Goal: Task Accomplishment & Management: Use online tool/utility

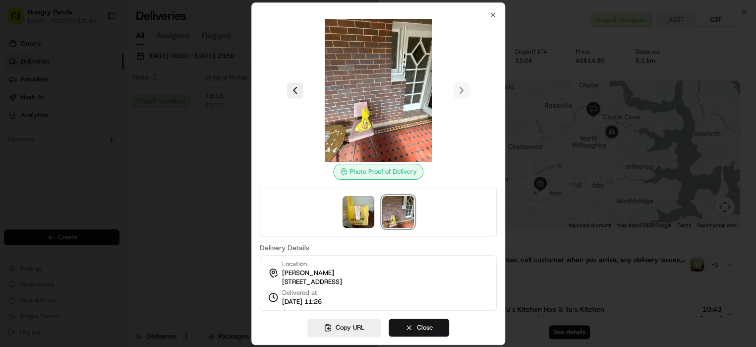
click at [419, 327] on button "Close" at bounding box center [419, 327] width 60 height 18
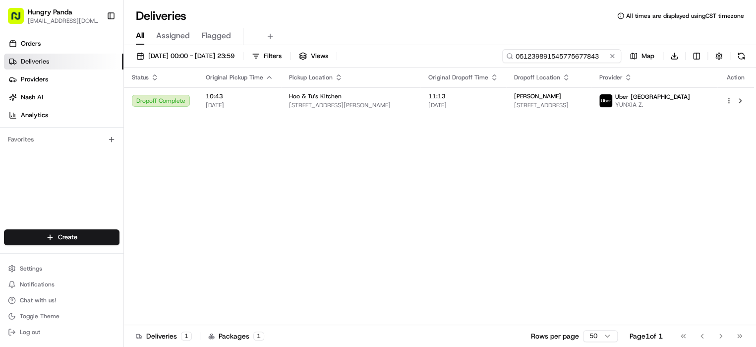
click at [553, 53] on input "051239891545775677843" at bounding box center [561, 56] width 119 height 14
paste input "463136322525279537276"
type input "463136322525279537276"
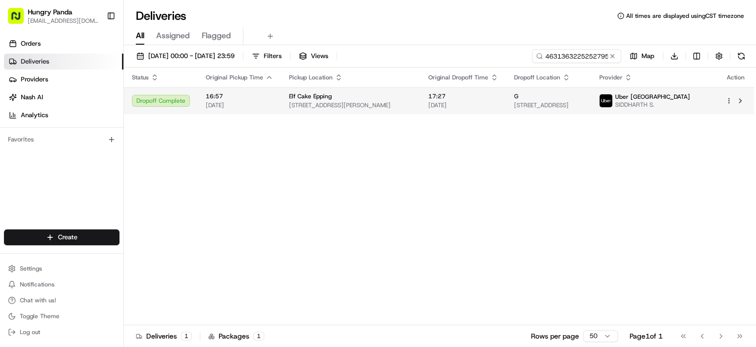
click at [584, 98] on div "G" at bounding box center [548, 96] width 69 height 8
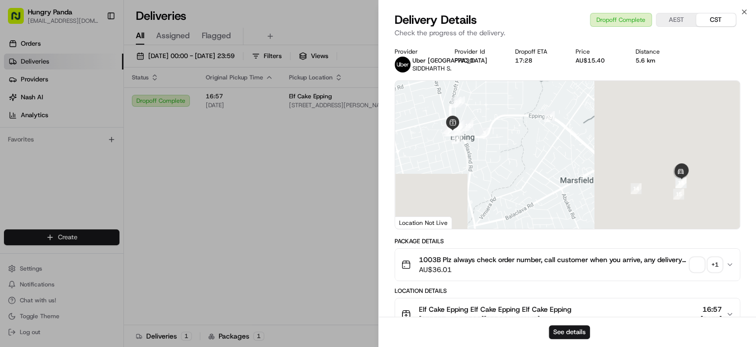
click at [717, 271] on div "+ 1" at bounding box center [715, 264] width 14 height 14
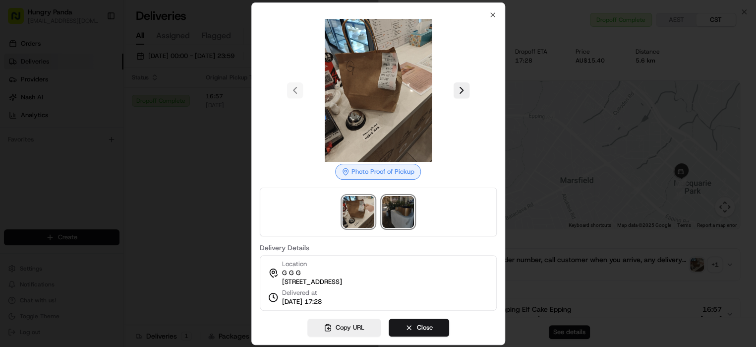
click at [405, 210] on img at bounding box center [398, 212] width 32 height 32
